Goal: Transaction & Acquisition: Subscribe to service/newsletter

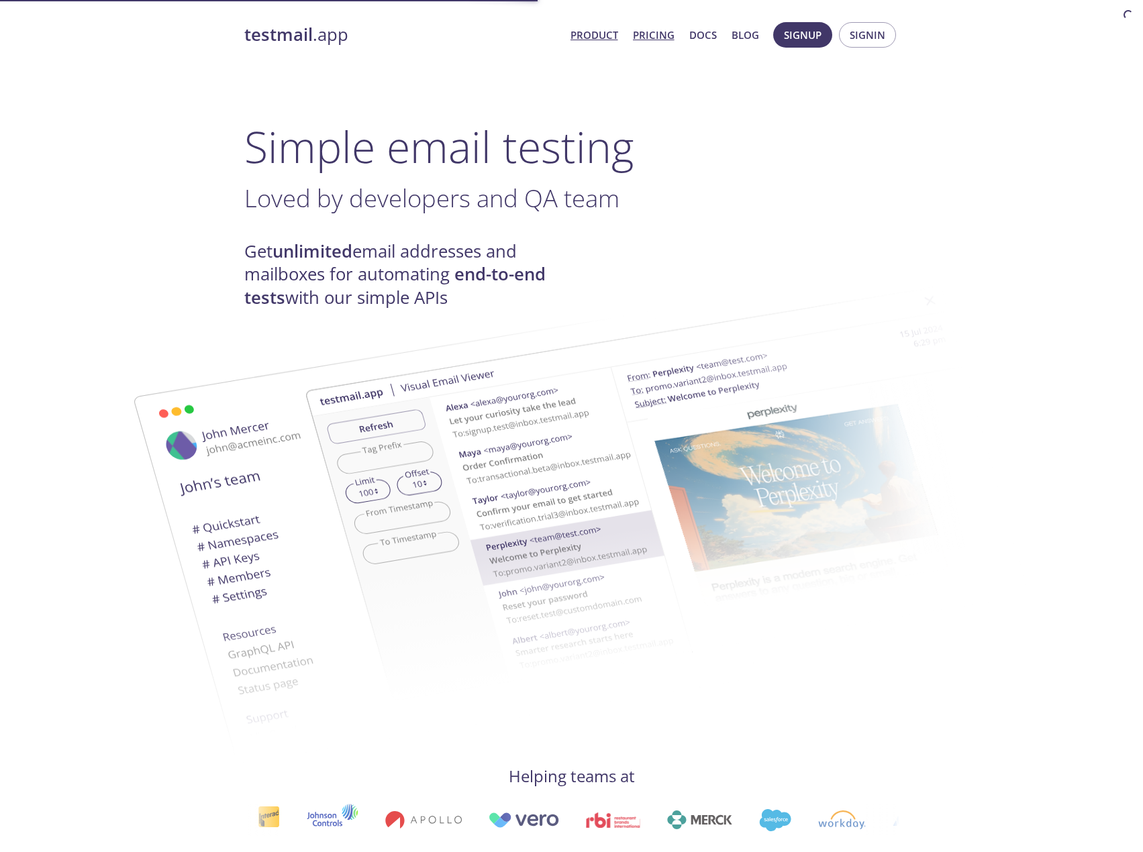
click at [640, 34] on link "Pricing" at bounding box center [654, 34] width 42 height 17
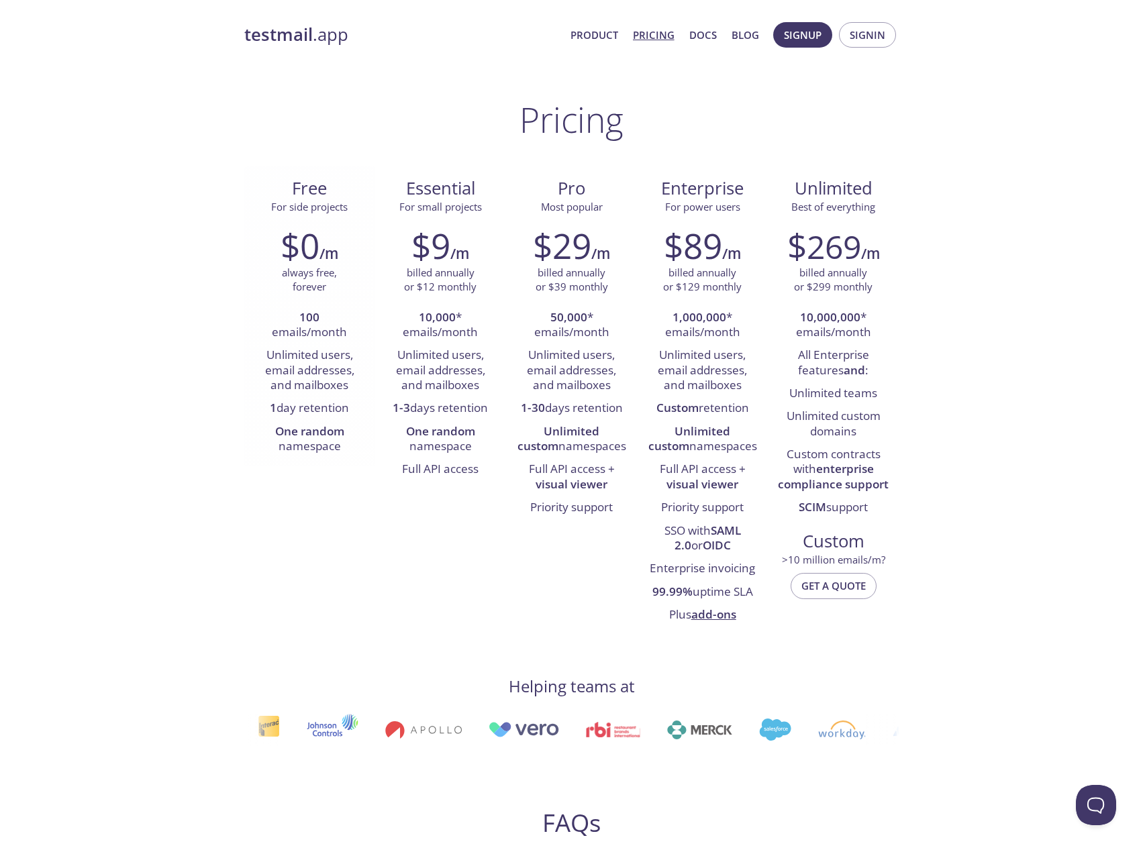
click at [313, 444] on li "One random namespace" at bounding box center [309, 440] width 111 height 38
click at [294, 472] on div "Free For side projects $0 /m always free, forever 100 emails/month Unlimited us…" at bounding box center [571, 400] width 655 height 469
